Goal: Navigation & Orientation: Find specific page/section

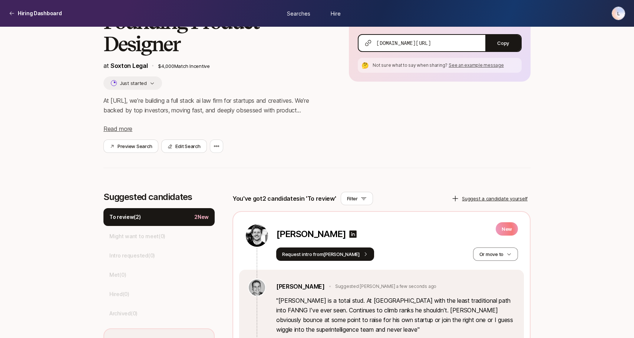
scroll to position [136, 0]
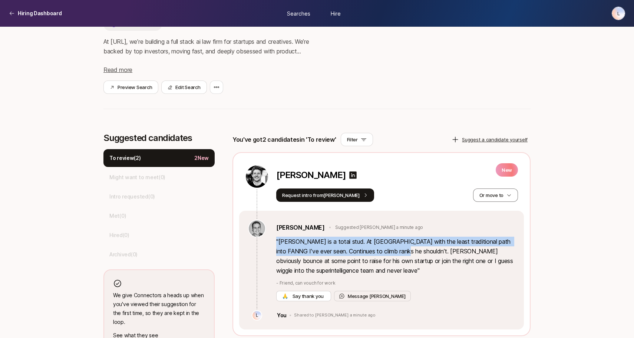
drag, startPoint x: 399, startPoint y: 232, endPoint x: 398, endPoint y: 221, distance: 11.6
click at [398, 221] on div "[PERSON_NAME] [PERSON_NAME] a minute ago " [PERSON_NAME] is a total stud. At [G…" at bounding box center [395, 261] width 239 height 82
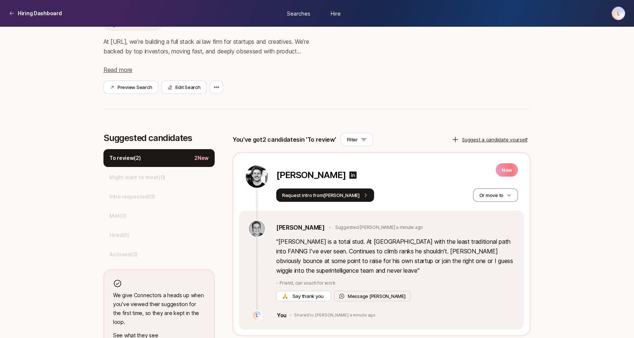
click at [409, 223] on div "[PERSON_NAME] Suggested [PERSON_NAME] a minute ago" at bounding box center [395, 228] width 239 height 10
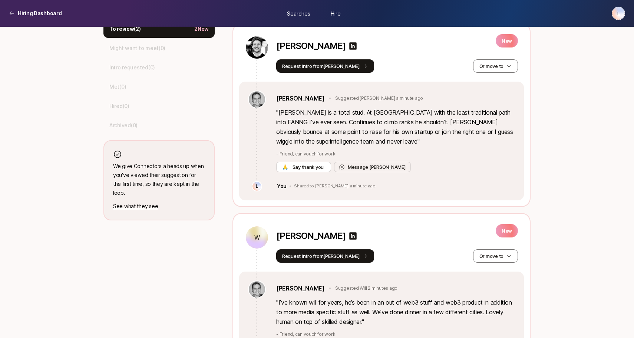
scroll to position [306, 0]
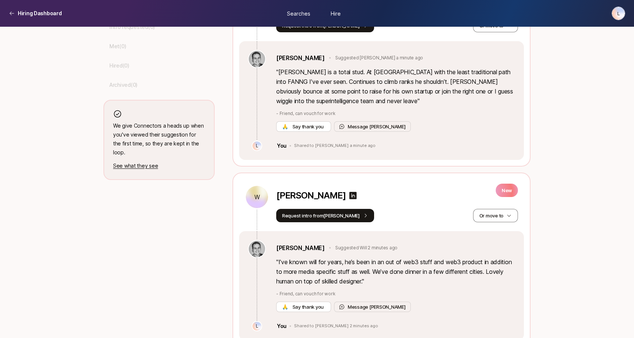
click at [255, 193] on p "W" at bounding box center [257, 197] width 6 height 9
click at [350, 192] on icon at bounding box center [353, 195] width 7 height 7
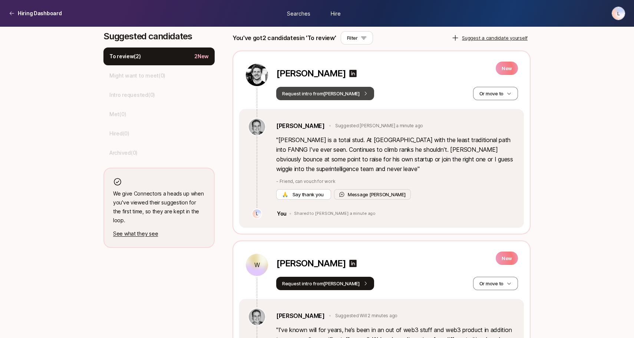
scroll to position [231, 0]
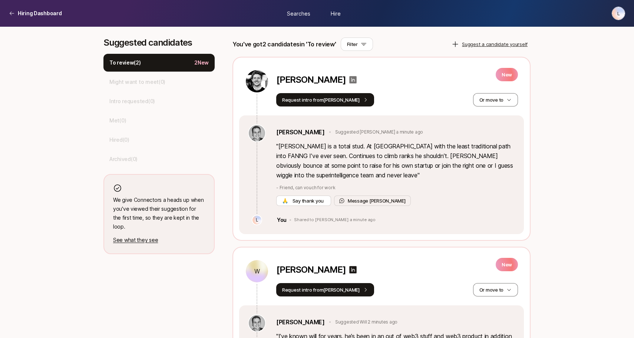
click at [350, 76] on icon at bounding box center [353, 79] width 7 height 7
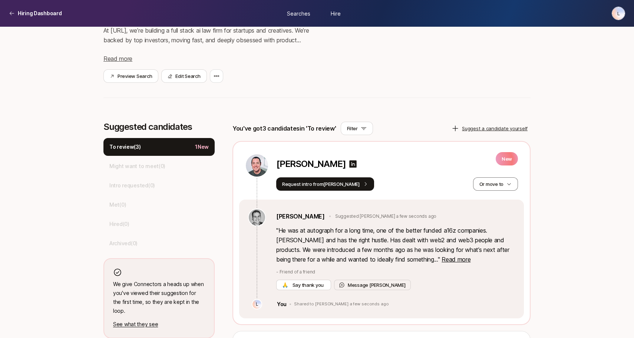
scroll to position [148, 0]
click at [350, 160] on icon at bounding box center [353, 163] width 7 height 7
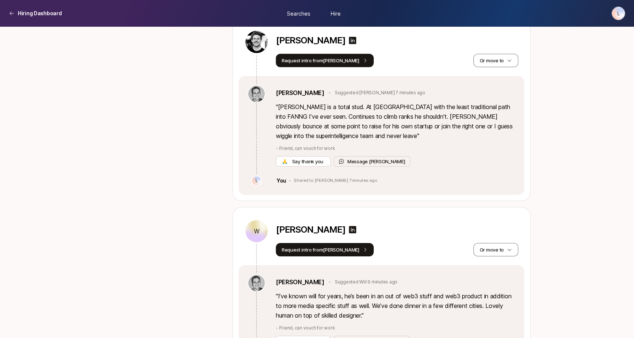
scroll to position [494, 0]
